Goal: Task Accomplishment & Management: Complete application form

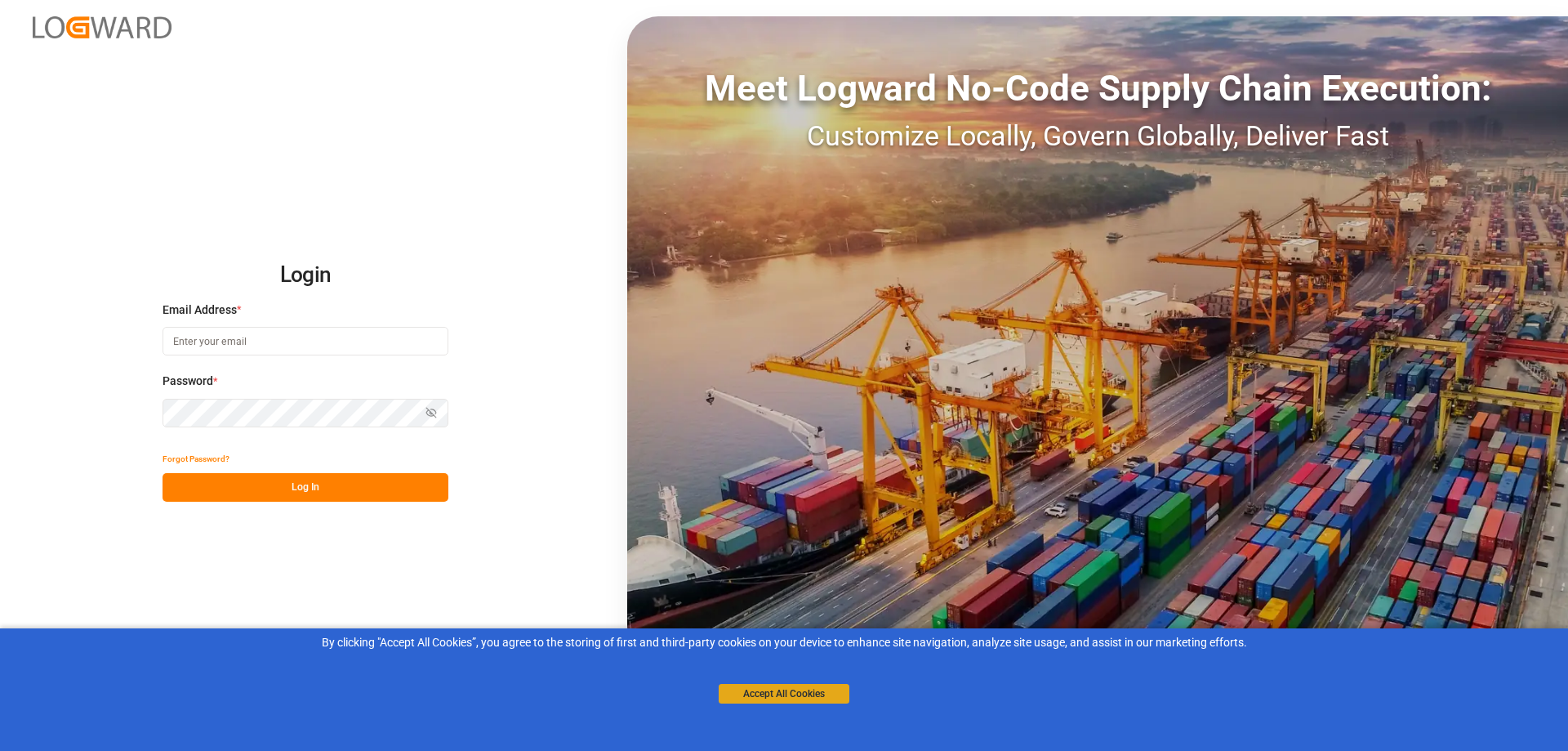
type input "[PERSON_NAME][EMAIL_ADDRESS][PERSON_NAME][DOMAIN_NAME]"
click at [761, 695] on button "Accept All Cookies" at bounding box center [784, 694] width 131 height 20
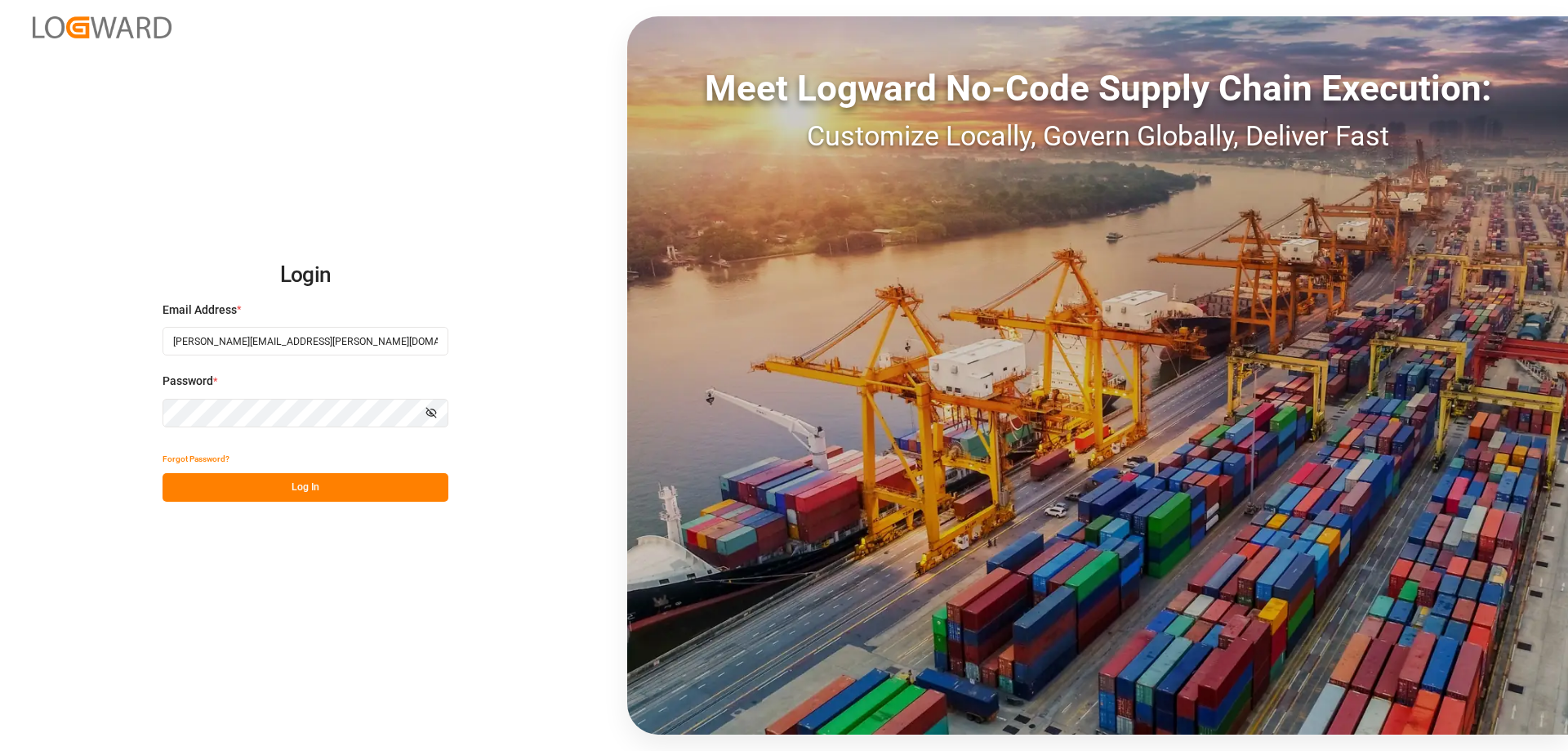
click at [295, 494] on button "Log In" at bounding box center [305, 487] width 286 height 28
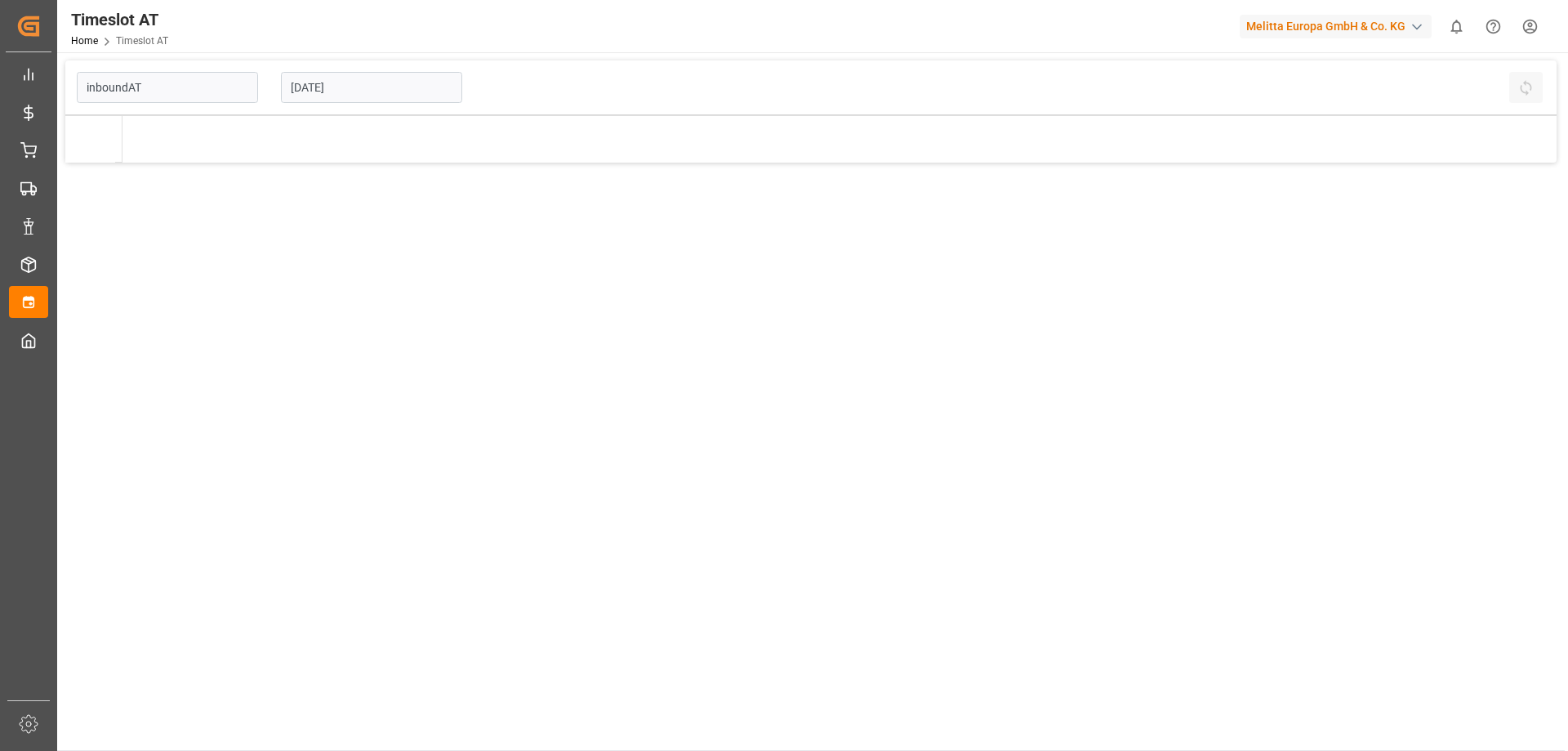
type input "Inbound AT"
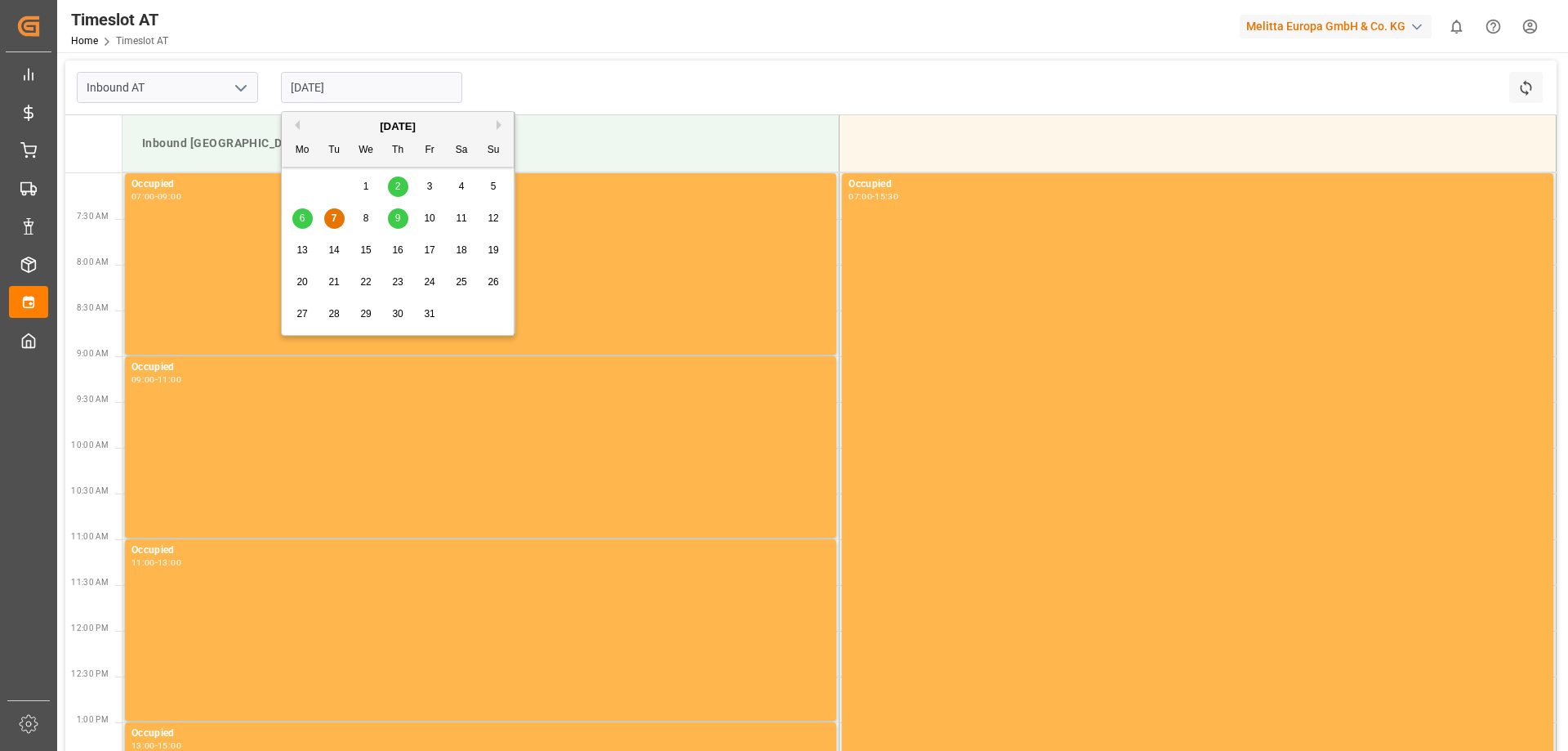
click at [331, 86] on input "[DATE]" at bounding box center [371, 87] width 181 height 31
click at [428, 217] on span "10" at bounding box center [428, 218] width 11 height 12
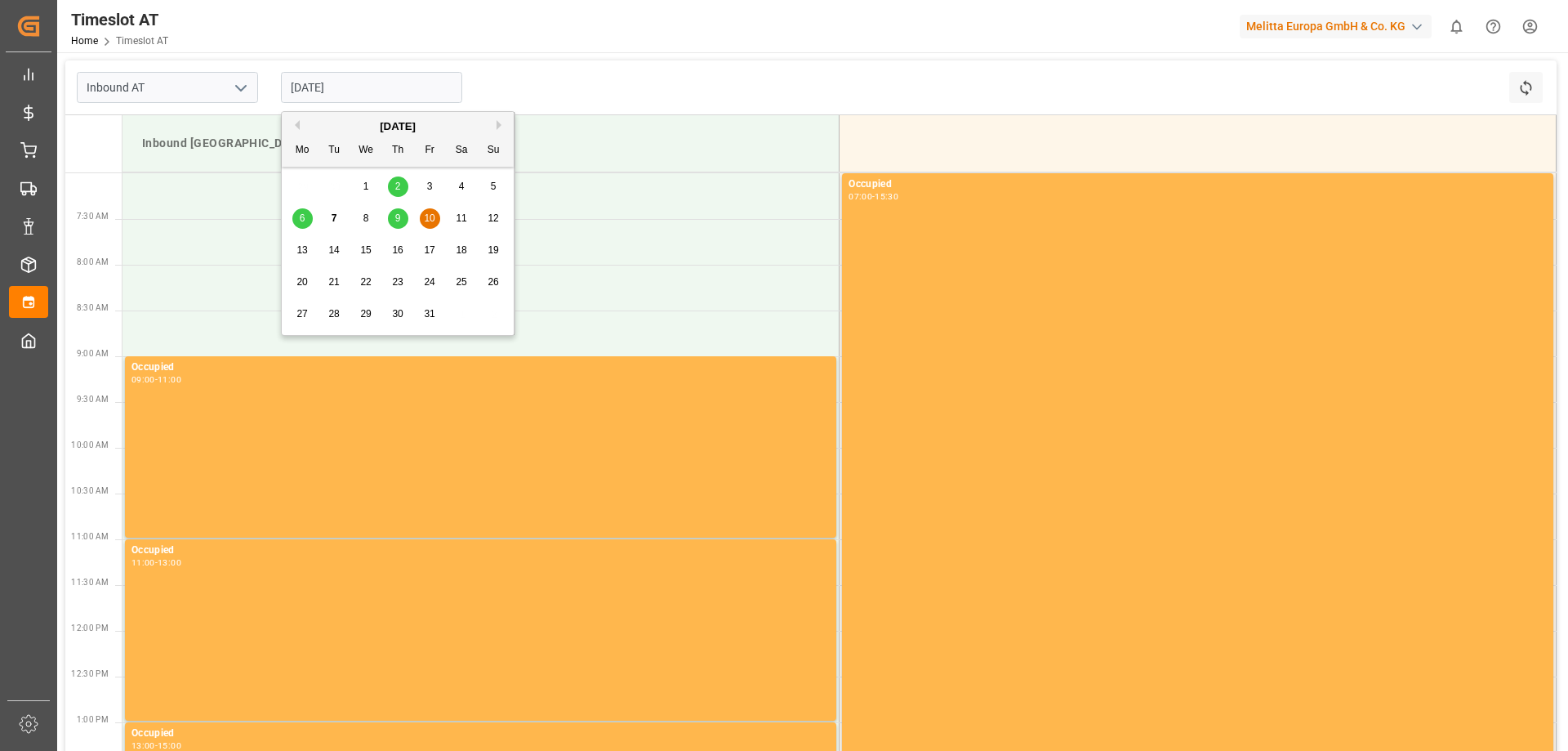
click at [356, 82] on input "[DATE]" at bounding box center [371, 87] width 181 height 31
click at [400, 219] on span "9" at bounding box center [398, 218] width 6 height 12
type input "[DATE]"
